Goal: Transaction & Acquisition: Purchase product/service

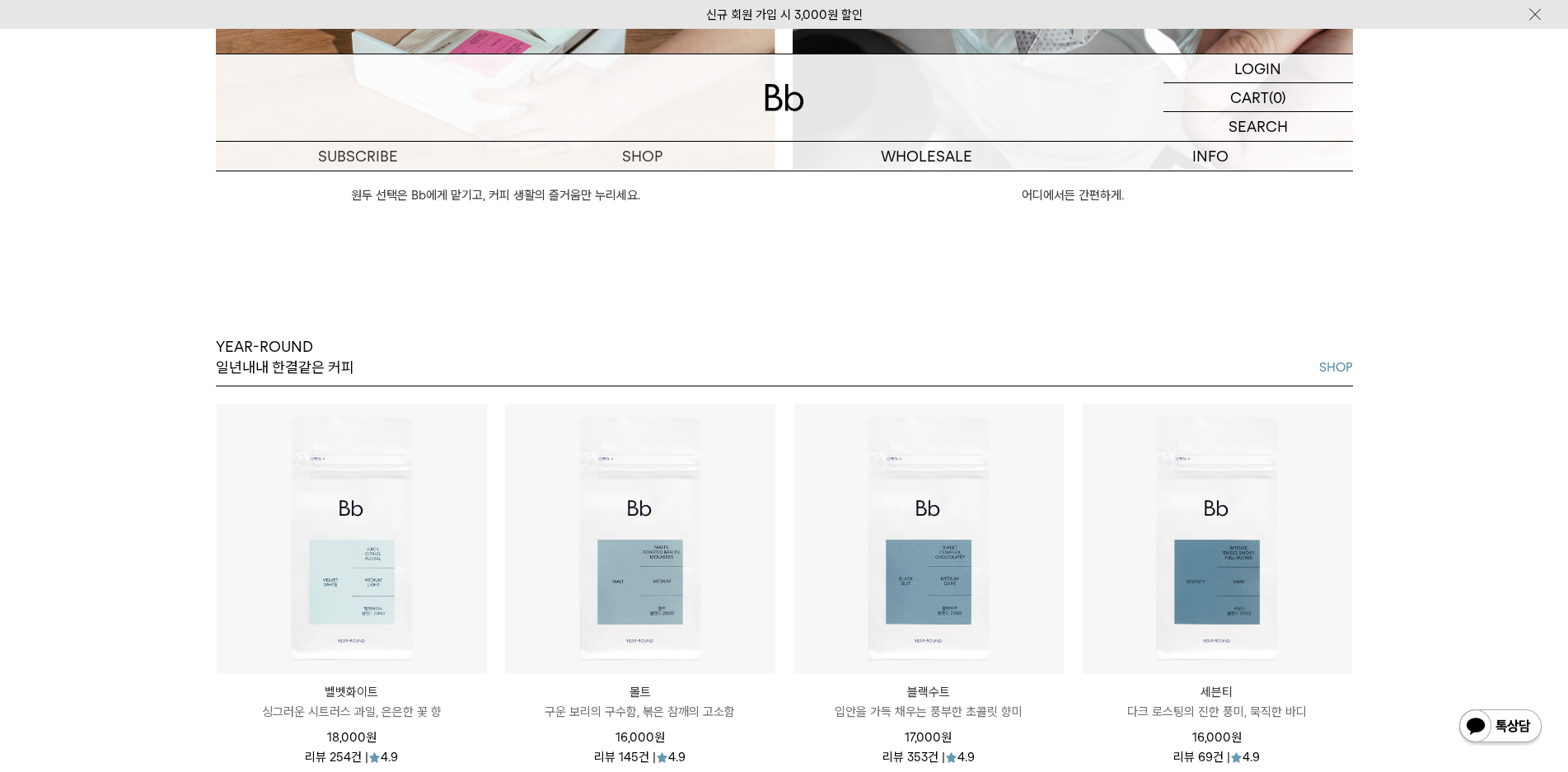
scroll to position [1895, 0]
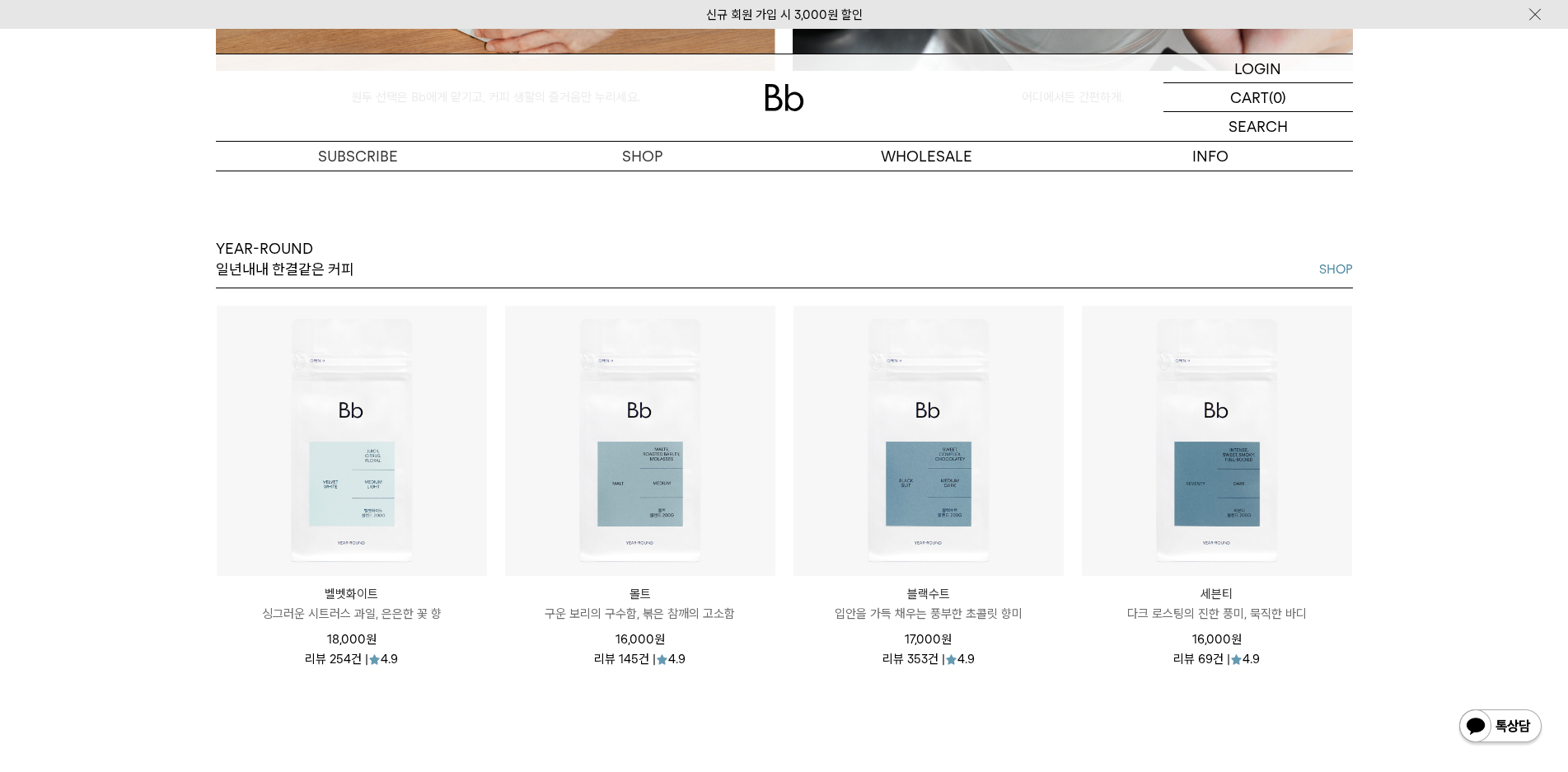
click at [1218, 604] on p "다크 로스팅의 진한 풍미, 묵직한 바디" at bounding box center [1216, 614] width 270 height 20
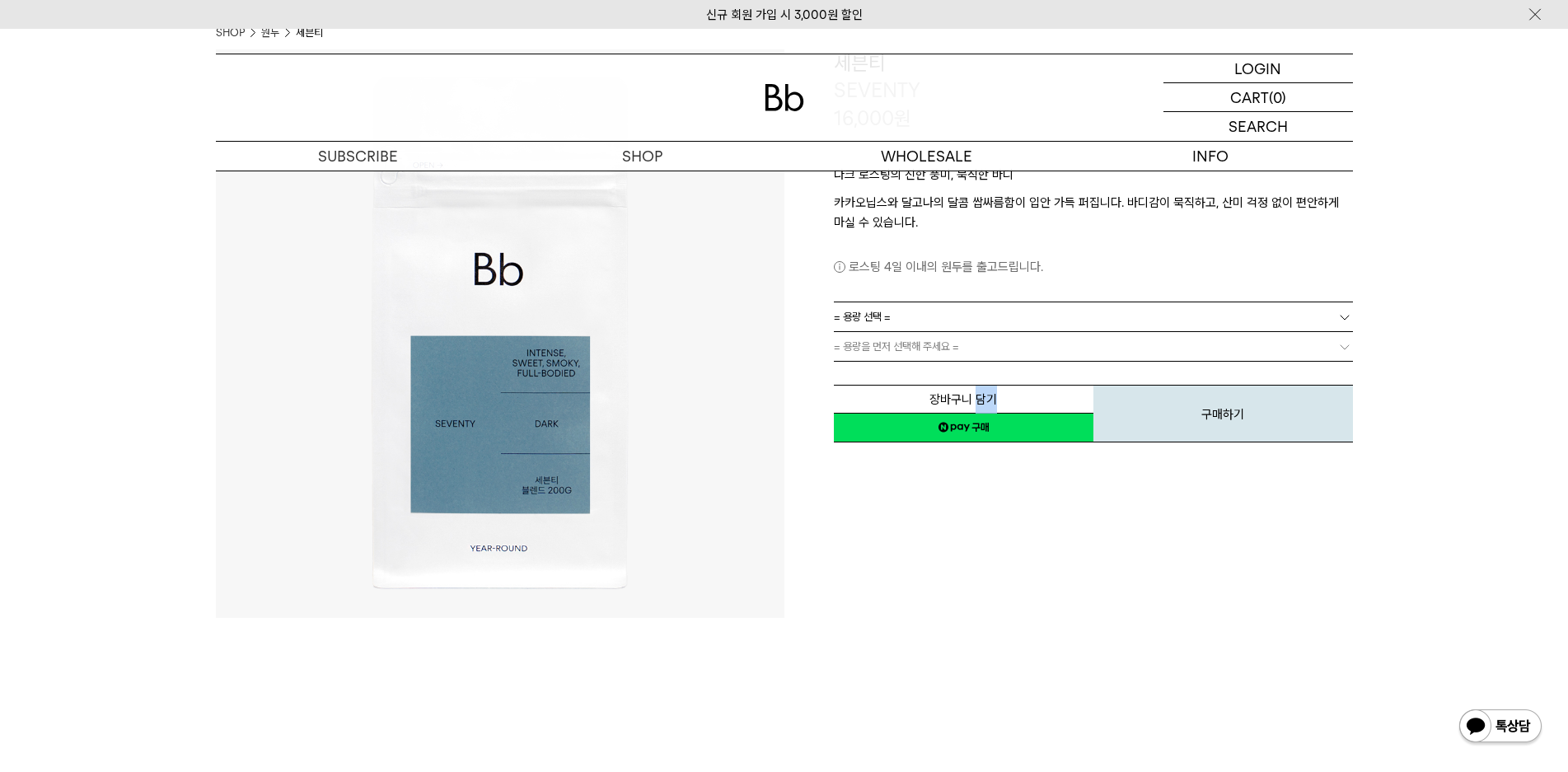
scroll to position [165, 0]
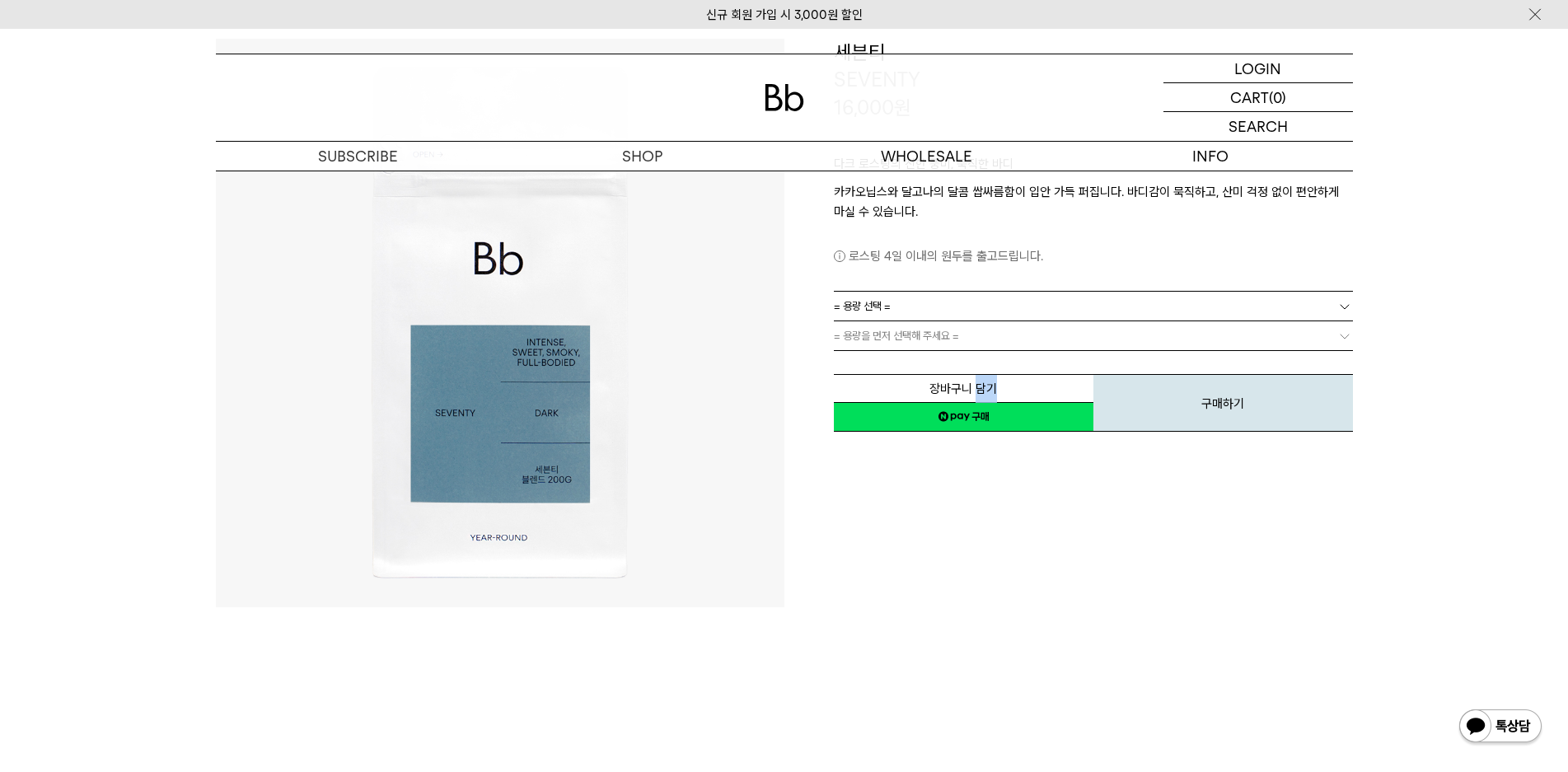
click at [518, 422] on img at bounding box center [500, 323] width 569 height 569
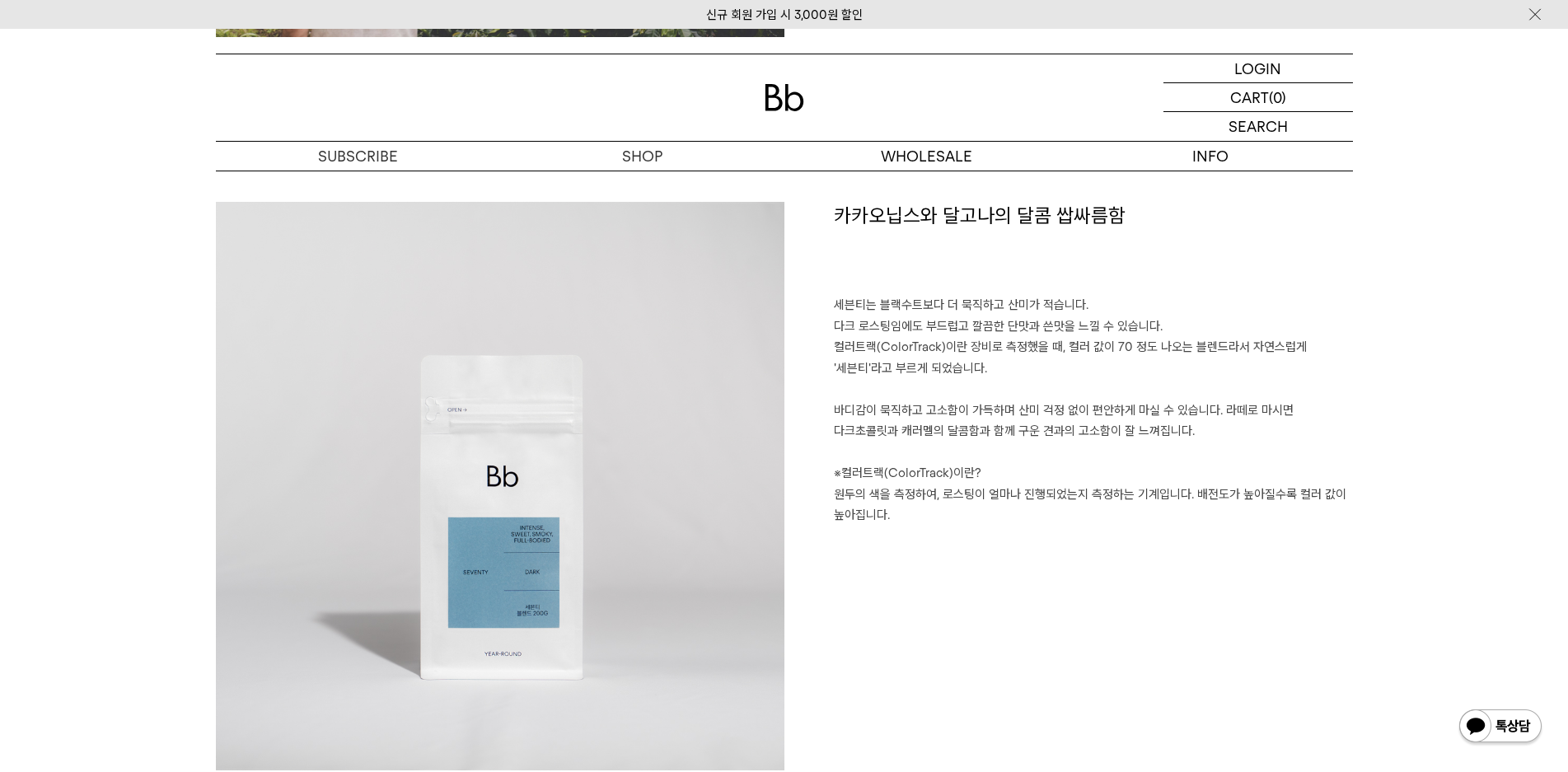
scroll to position [1071, 0]
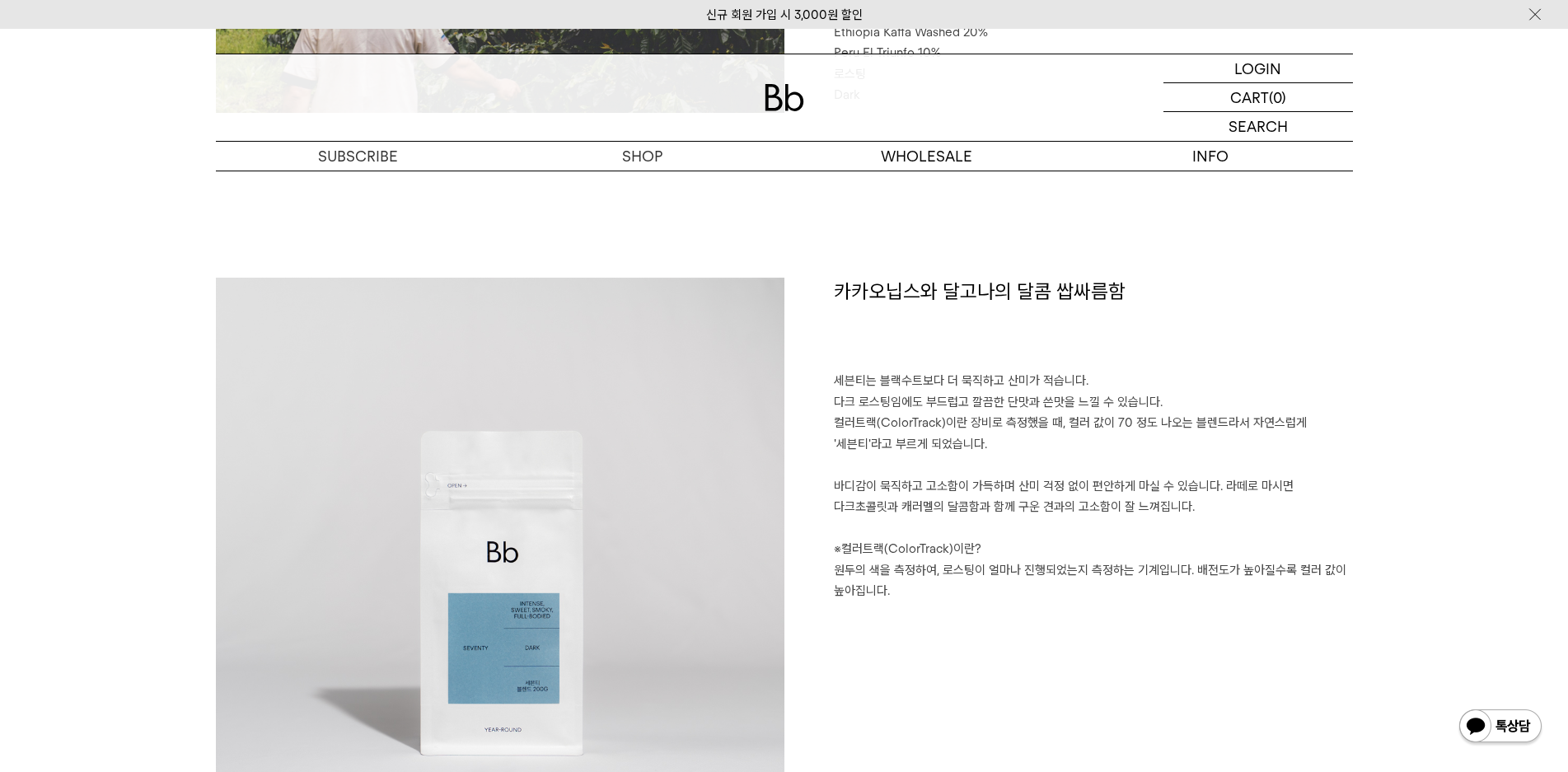
click at [527, 624] on img at bounding box center [500, 562] width 569 height 569
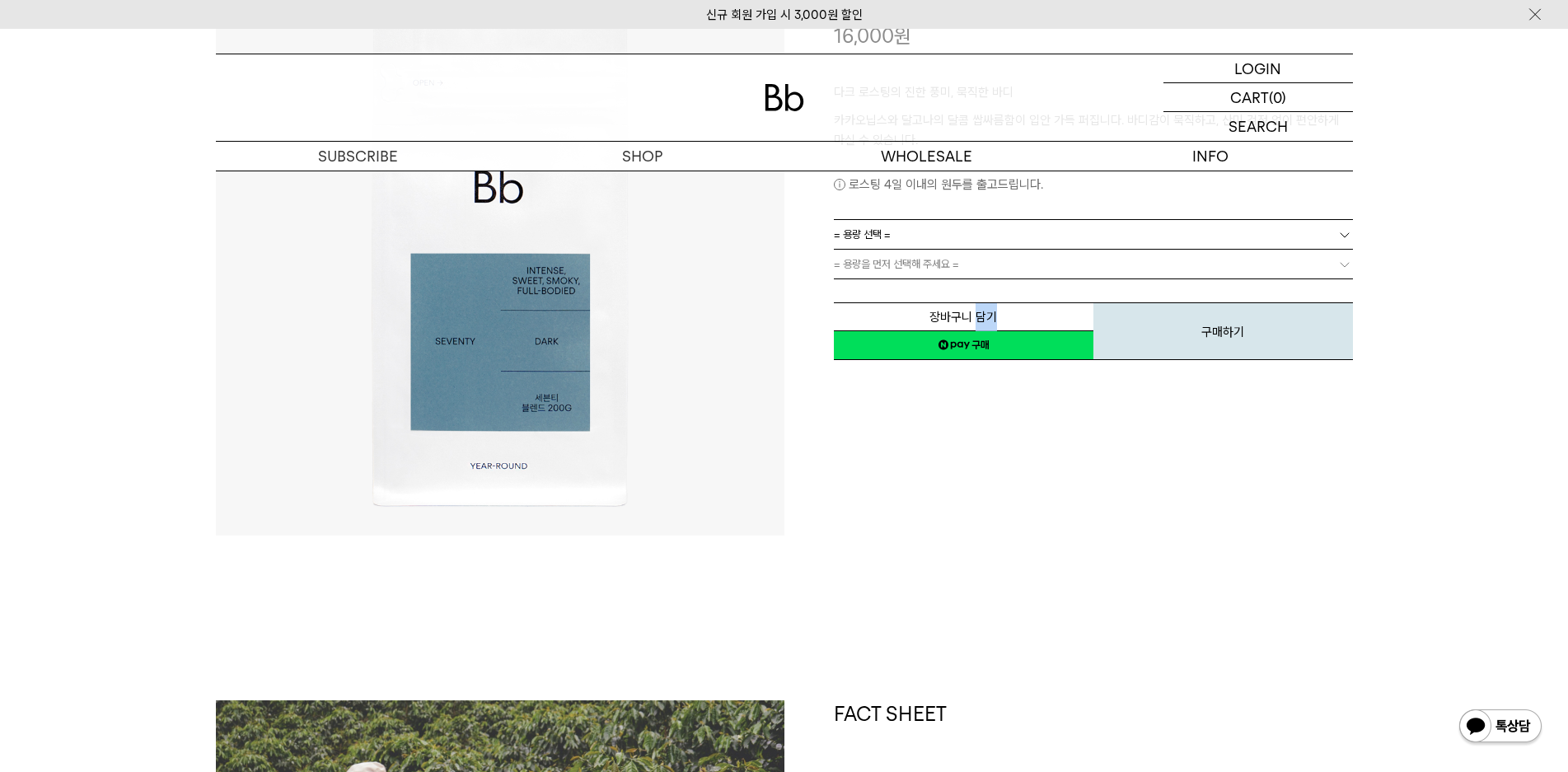
scroll to position [0, 0]
